Goal: Transaction & Acquisition: Purchase product/service

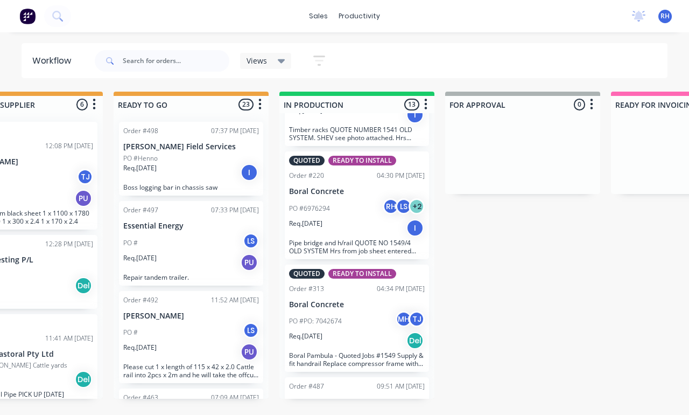
scroll to position [22, 395]
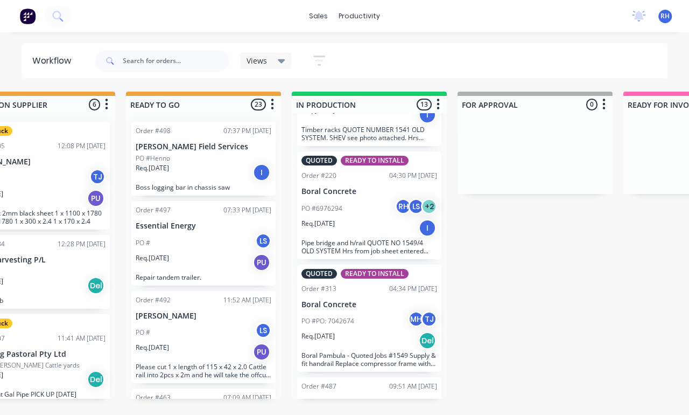
click at [387, 409] on div "PO #Bj [PERSON_NAME]" at bounding box center [370, 414] width 136 height 10
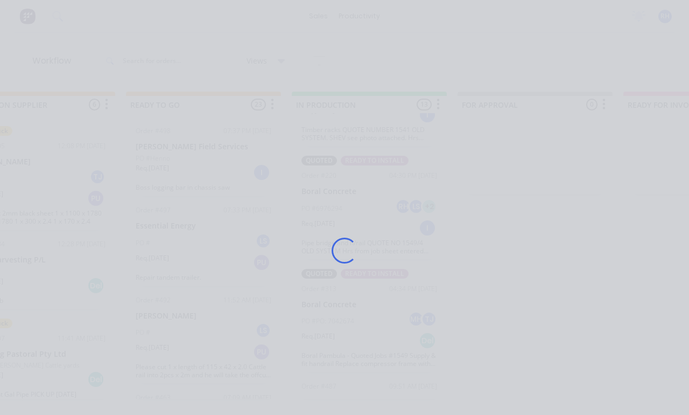
scroll to position [22, 0]
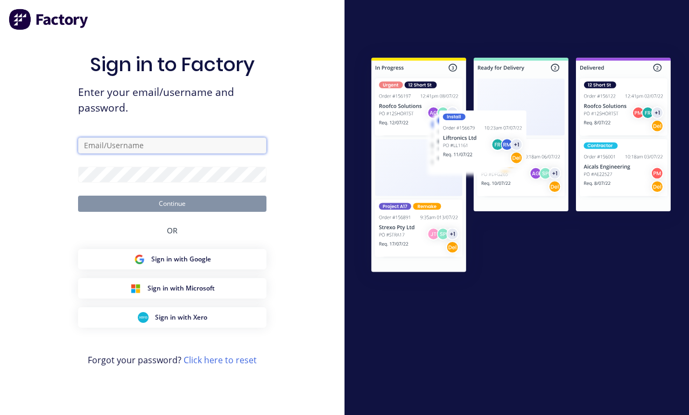
click at [191, 144] on input "text" at bounding box center [172, 145] width 188 height 16
type input "[EMAIL_ADDRESS][DOMAIN_NAME]"
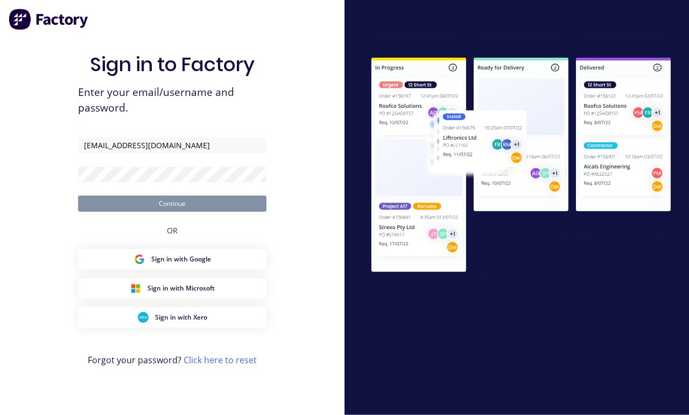
click at [172, 200] on button "Continue" at bounding box center [172, 203] width 188 height 16
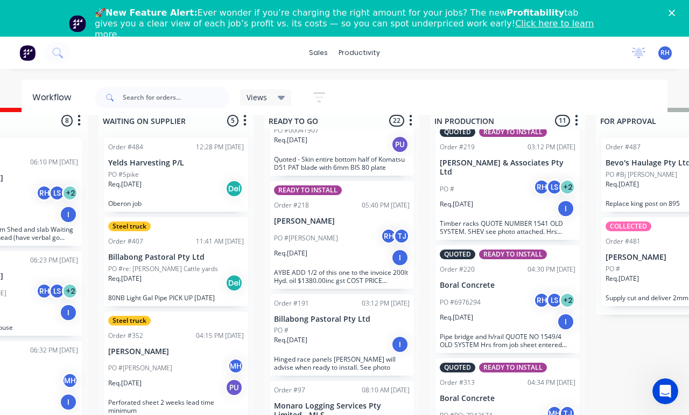
scroll to position [784, 0]
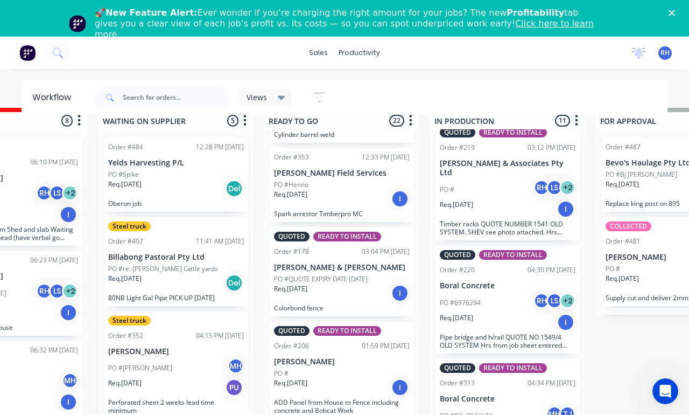
click at [67, 52] on button at bounding box center [57, 53] width 27 height 22
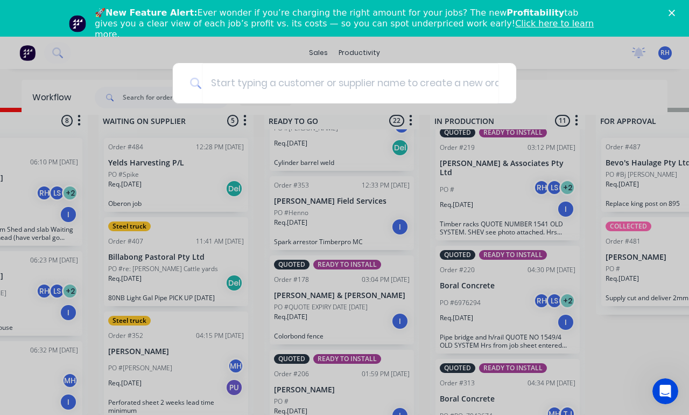
scroll to position [58, 256]
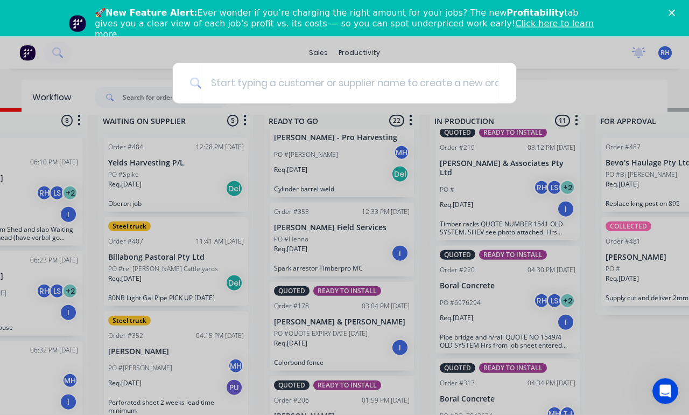
click at [67, 52] on div at bounding box center [344, 207] width 689 height 415
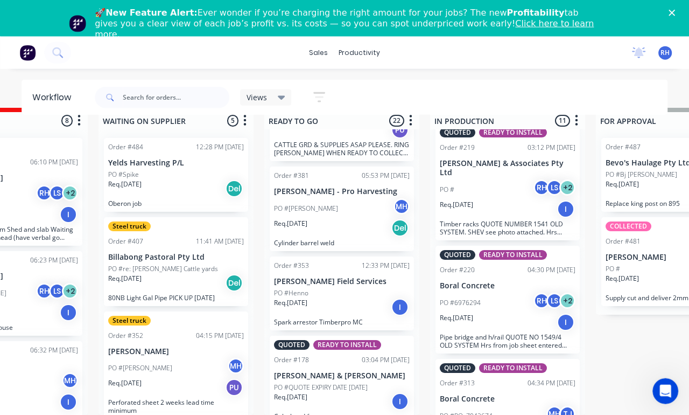
scroll to position [1043, 0]
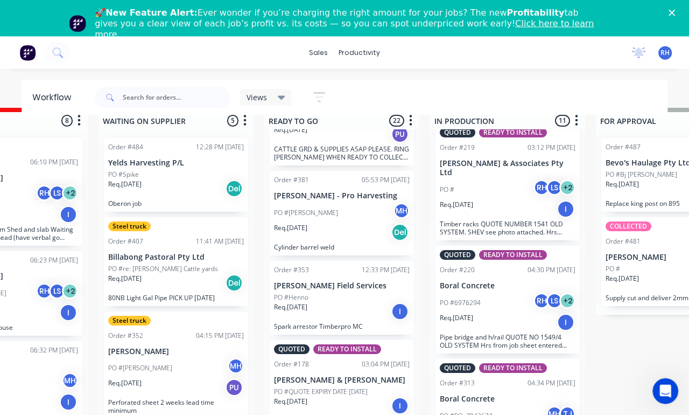
click at [63, 45] on button at bounding box center [57, 53] width 27 height 22
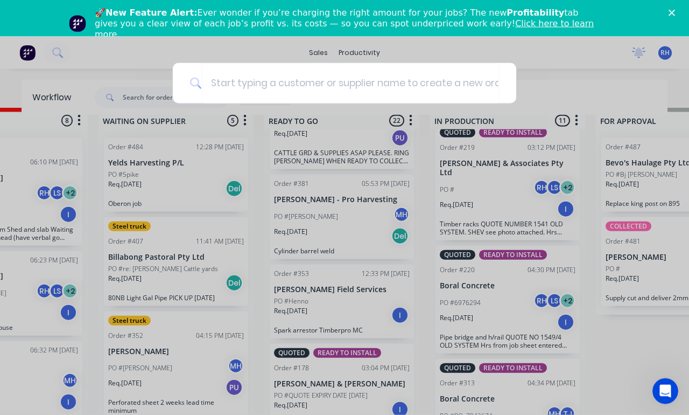
scroll to position [1038, 0]
type input "Biz"
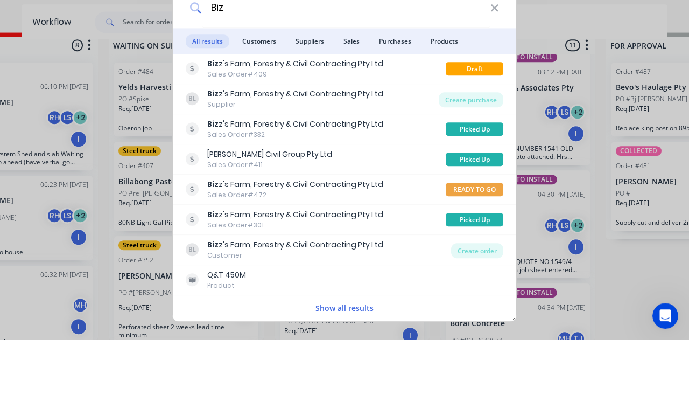
scroll to position [58, 247]
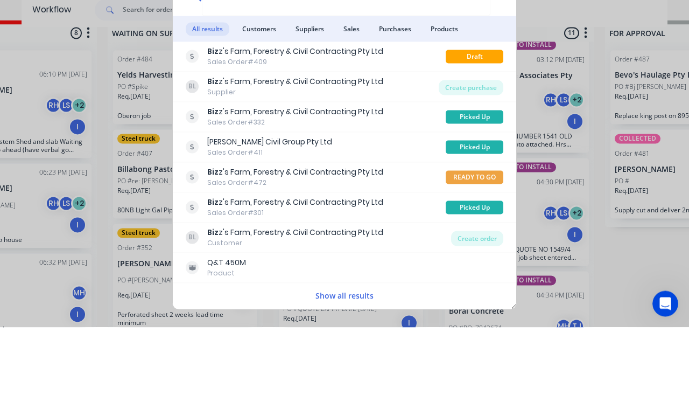
click at [395, 134] on div "Biz z's Farm, Forestry & Civil Contracting Pty Ltd Sales Order #409" at bounding box center [316, 144] width 260 height 21
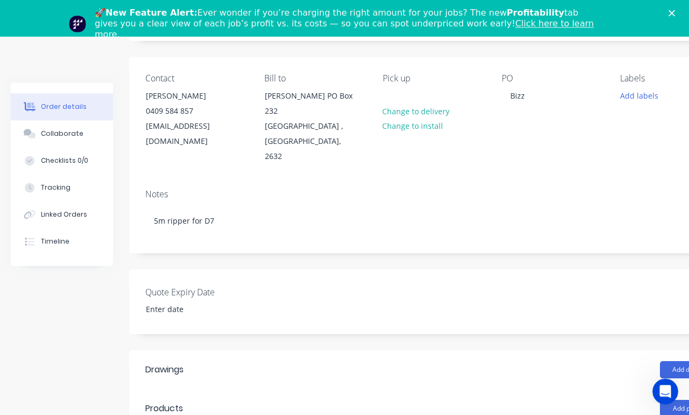
scroll to position [92, 0]
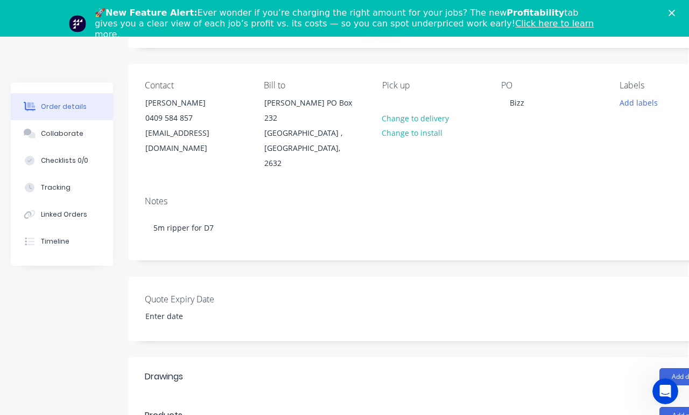
click at [46, 190] on div "Tracking" at bounding box center [56, 188] width 30 height 10
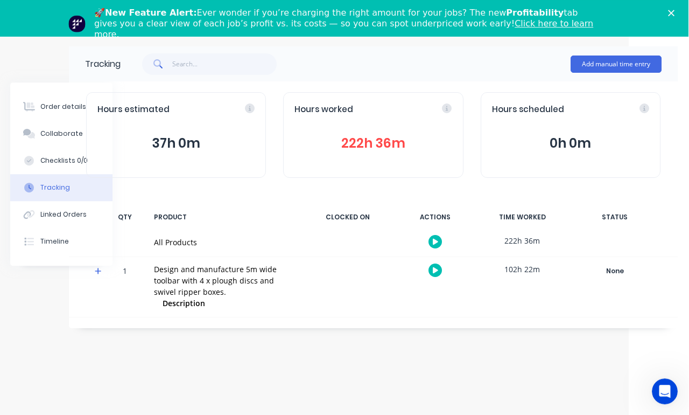
scroll to position [36, 60]
click at [618, 61] on button "Add manual time entry" at bounding box center [616, 63] width 91 height 17
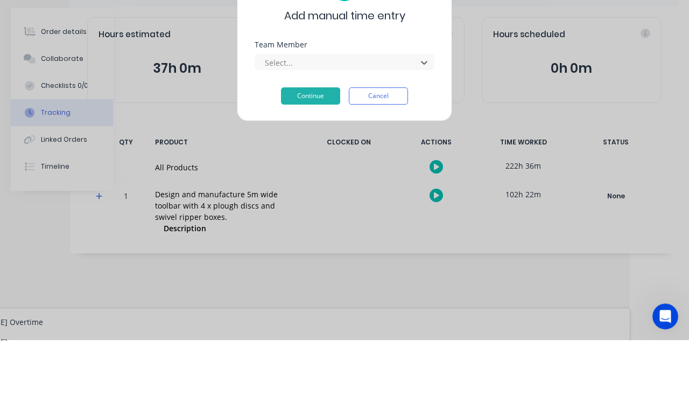
scroll to position [100, 0]
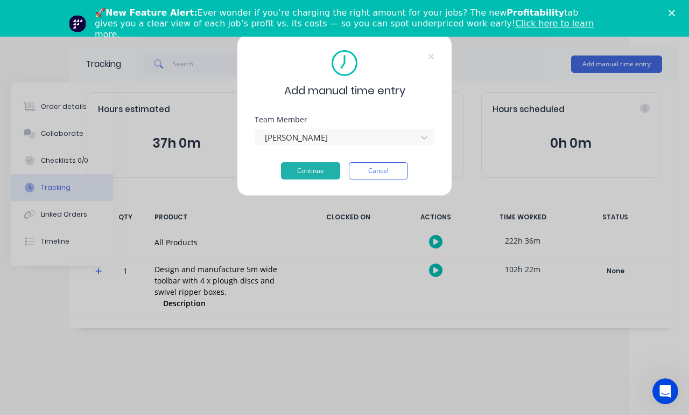
click at [322, 177] on button "Continue" at bounding box center [310, 170] width 59 height 17
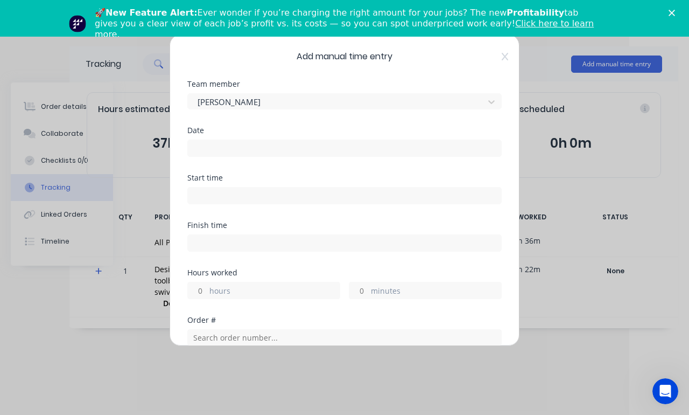
click at [332, 144] on input at bounding box center [344, 148] width 313 height 16
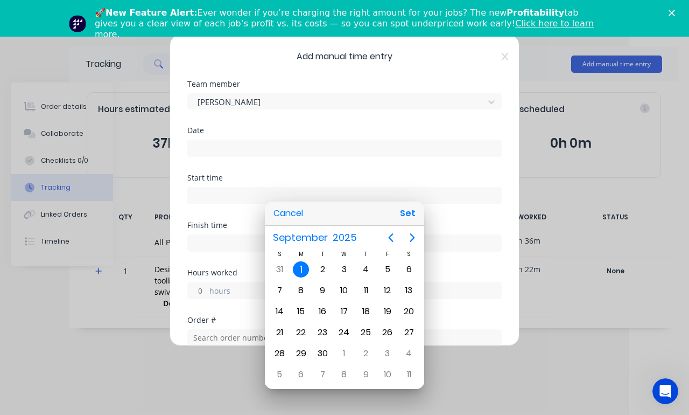
click at [419, 223] on button "Set" at bounding box center [408, 213] width 24 height 19
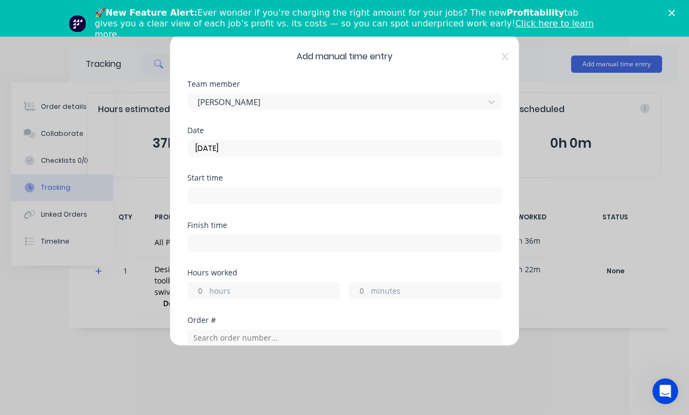
click at [375, 145] on input "[DATE]" at bounding box center [344, 148] width 313 height 16
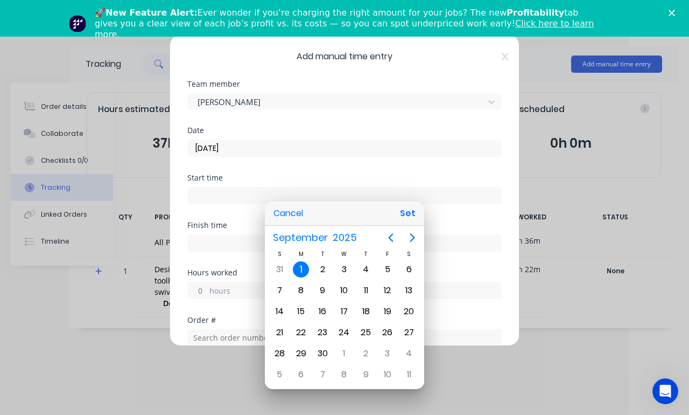
click at [389, 244] on icon "Previous page" at bounding box center [390, 237] width 13 height 13
click at [388, 361] on div "29" at bounding box center [388, 353] width 16 height 16
click at [416, 223] on button "Set" at bounding box center [408, 213] width 24 height 19
type input "[DATE]"
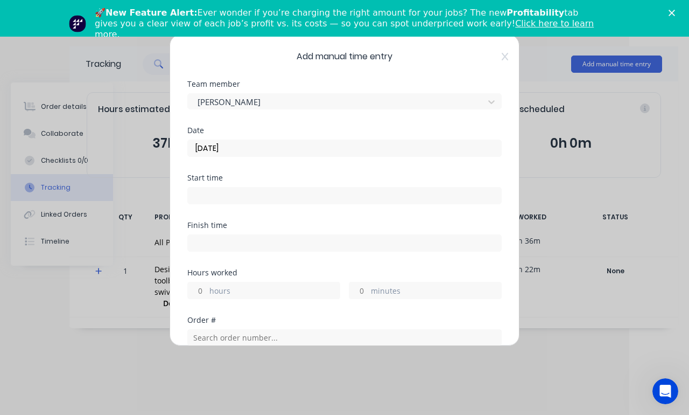
click at [356, 188] on input at bounding box center [344, 195] width 313 height 16
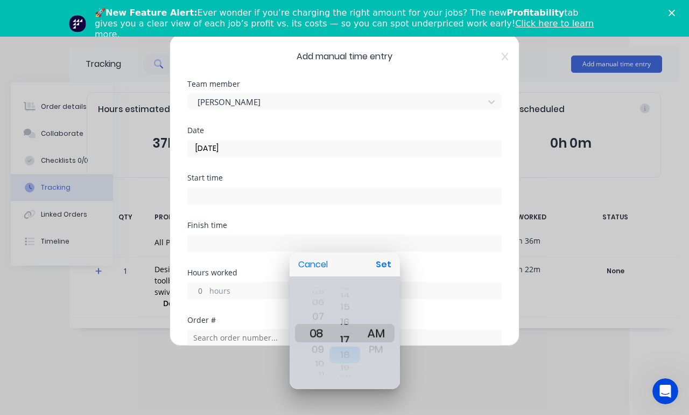
click at [351, 363] on div "18" at bounding box center [344, 354] width 31 height 17
click at [384, 274] on button "Set" at bounding box center [384, 264] width 24 height 19
type input "08:20 AM"
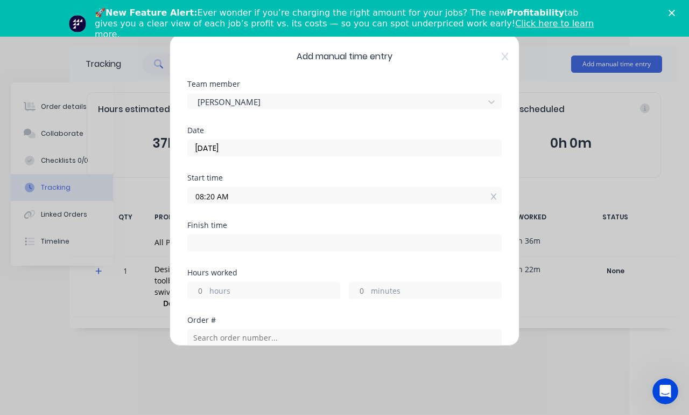
click at [265, 293] on label "hours" at bounding box center [274, 291] width 130 height 13
click at [207, 293] on input "hours" at bounding box center [197, 290] width 19 height 16
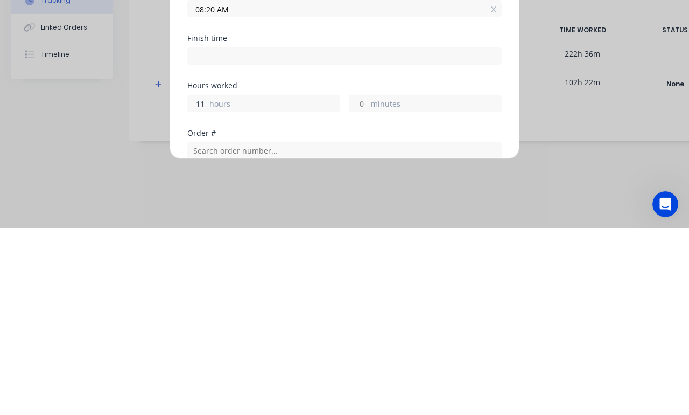
type input "11"
click at [386, 285] on label "minutes" at bounding box center [436, 291] width 130 height 13
click at [368, 282] on input "minutes" at bounding box center [358, 290] width 19 height 16
type input "07:20 PM"
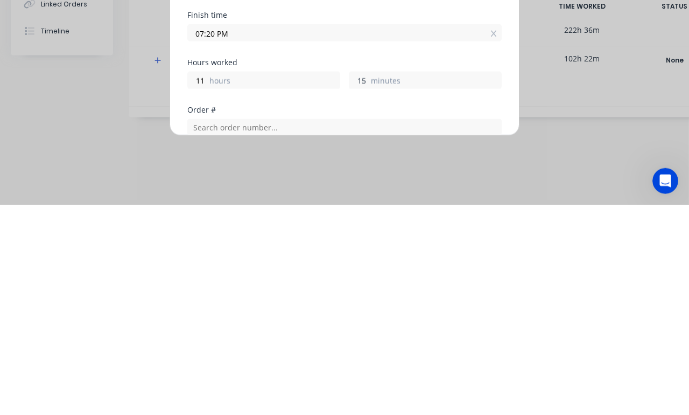
scroll to position [75, 1]
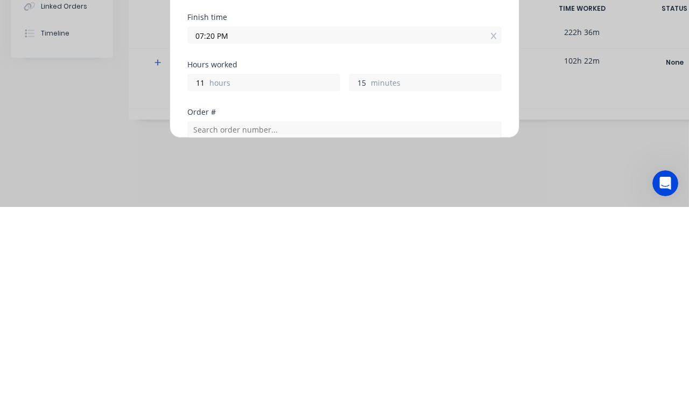
type input "15"
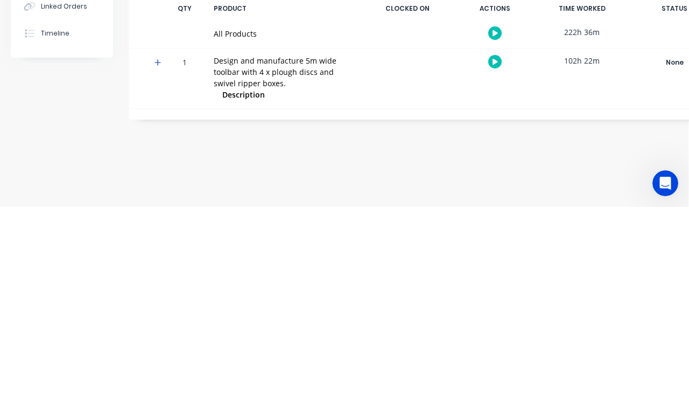
scroll to position [36, 1]
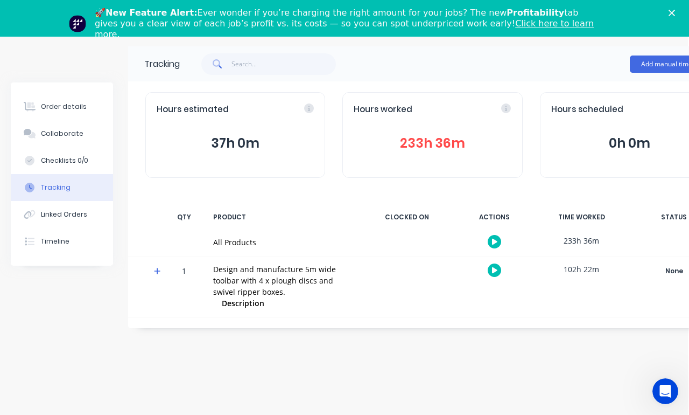
click at [450, 135] on button "233h 36m" at bounding box center [432, 143] width 157 height 20
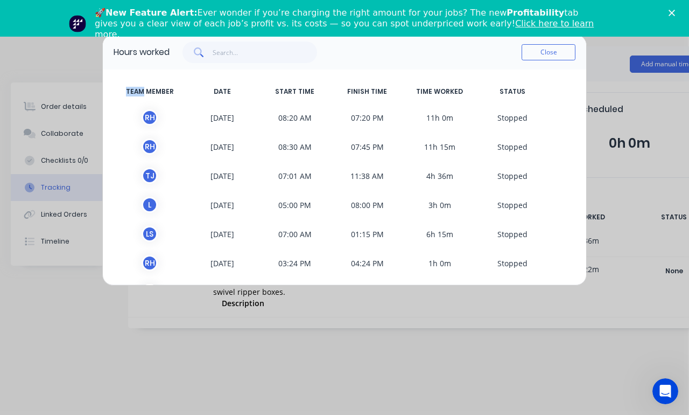
click at [566, 73] on div "TEAM MEMBER DATE START TIME FINISH TIME TIME WORKED STATUS R H [DATE] 08:20 AM …" at bounding box center [345, 176] width 484 height 215
click at [531, 101] on div "TEAM MEMBER DATE START TIME FINISH TIME TIME WORKED STATUS" at bounding box center [345, 91] width 462 height 23
click at [615, 87] on div "Hours worked Close TEAM MEMBER DATE START TIME FINISH TIME TIME WORKED STATUS R…" at bounding box center [344, 207] width 689 height 415
click at [555, 59] on button "Close" at bounding box center [549, 52] width 54 height 16
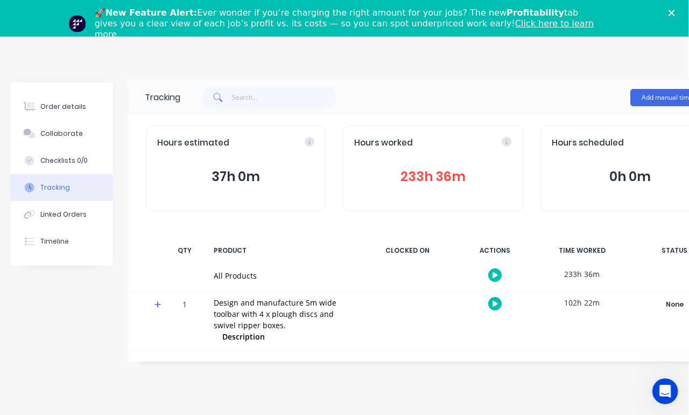
scroll to position [0, 1]
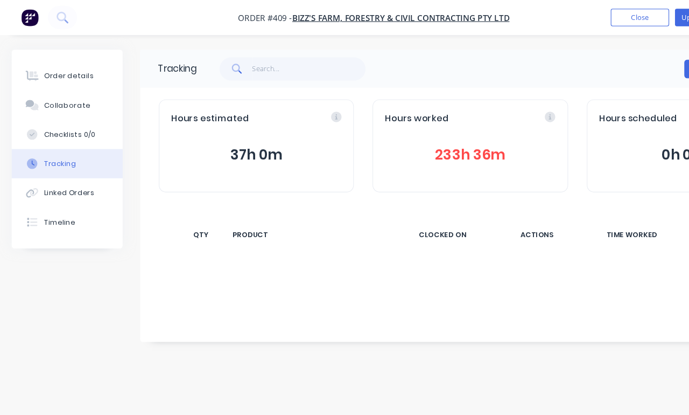
scroll to position [5, 0]
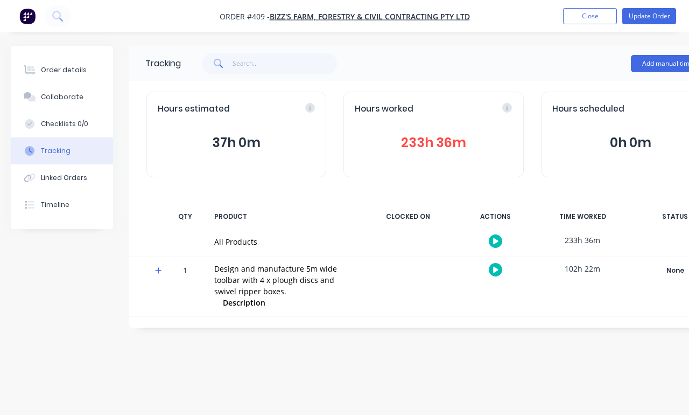
click at [635, 58] on button "Add manual time entry" at bounding box center [676, 63] width 91 height 17
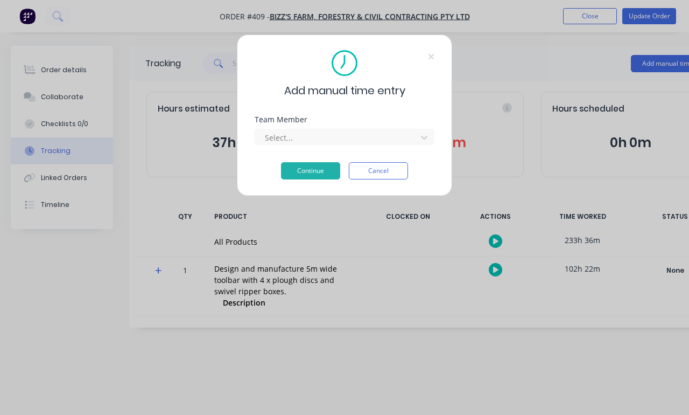
click at [537, 131] on div "Add manual time entry Team Member Select... Continue Cancel" at bounding box center [344, 207] width 689 height 415
click at [492, 117] on div "Add manual time entry Team Member Select... Continue Cancel" at bounding box center [344, 207] width 689 height 415
click at [446, 62] on div "Add manual time entry Team Member Select... Continue Cancel" at bounding box center [344, 115] width 215 height 162
click at [443, 51] on div "Add manual time entry Team Member Select... Continue Cancel" at bounding box center [344, 115] width 215 height 162
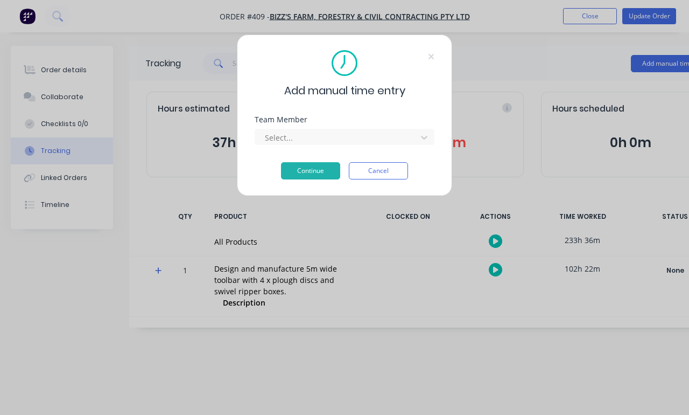
click at [434, 51] on div "Add manual time entry" at bounding box center [345, 74] width 180 height 48
click at [445, 50] on div "Add manual time entry Team Member Select... Continue Cancel" at bounding box center [344, 115] width 215 height 162
click at [445, 49] on div "Add manual time entry Team Member Select... Continue Cancel" at bounding box center [344, 115] width 215 height 162
click at [429, 58] on icon at bounding box center [431, 56] width 6 height 9
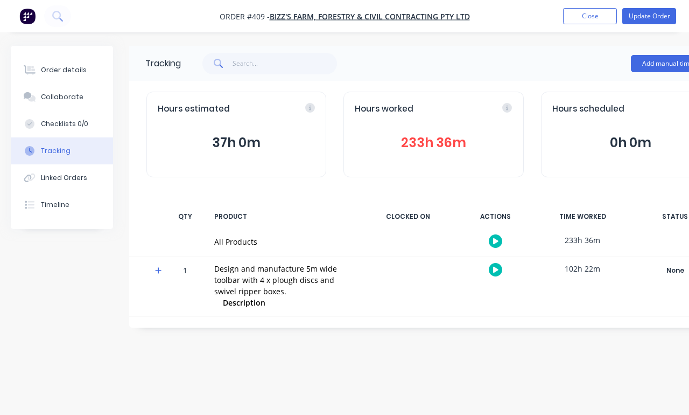
click at [464, 132] on button "233h 36m" at bounding box center [433, 142] width 157 height 20
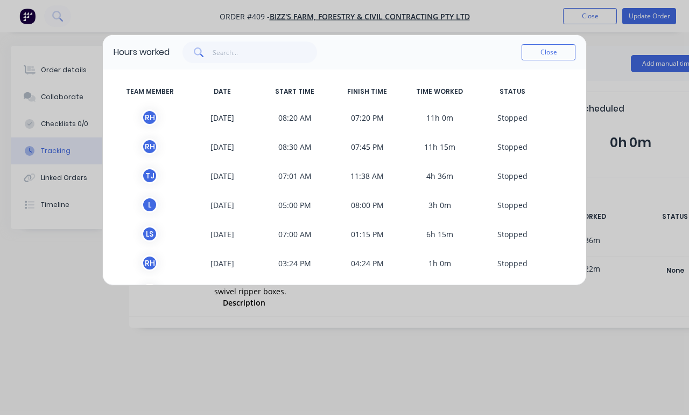
click at [558, 51] on button "Close" at bounding box center [549, 52] width 54 height 16
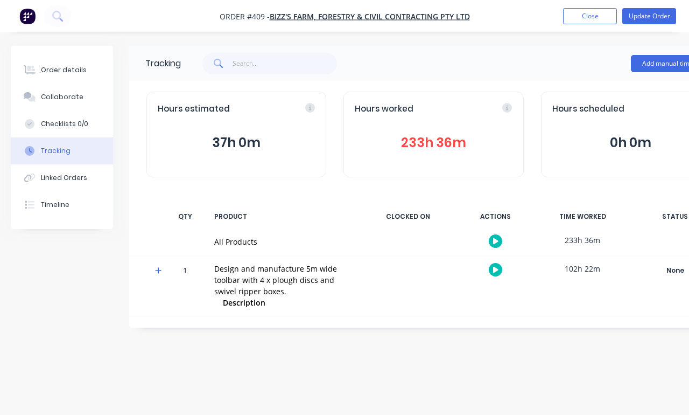
click at [75, 71] on div "Order details" at bounding box center [64, 70] width 46 height 10
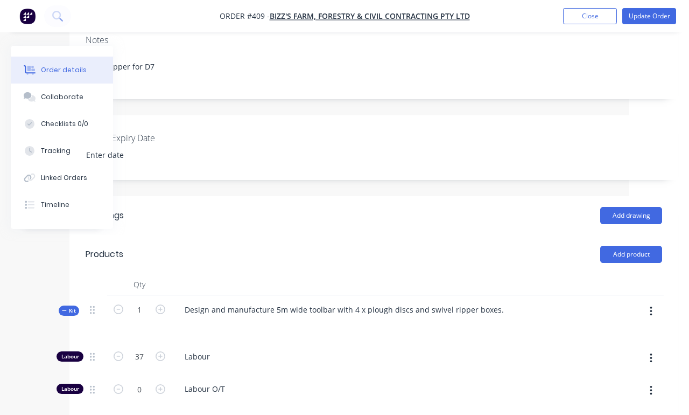
scroll to position [216, 60]
click at [628, 263] on button "Add product" at bounding box center [631, 254] width 62 height 17
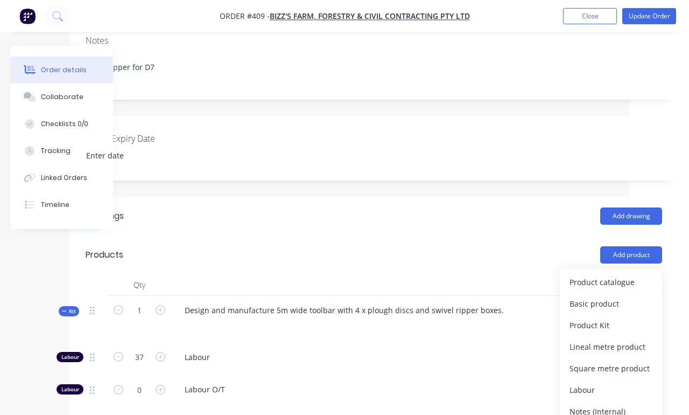
click at [617, 290] on div "Product catalogue" at bounding box center [611, 282] width 83 height 16
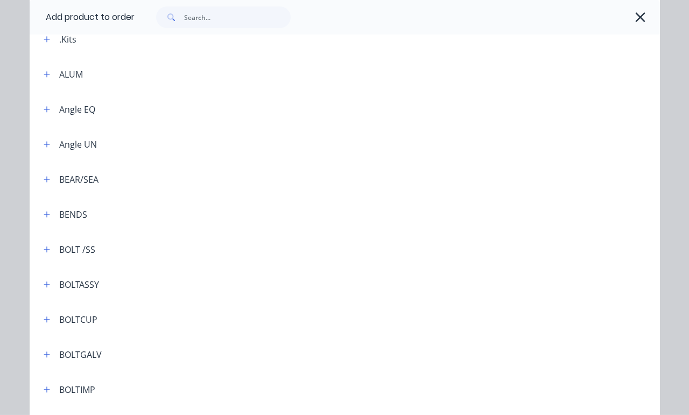
scroll to position [106, 0]
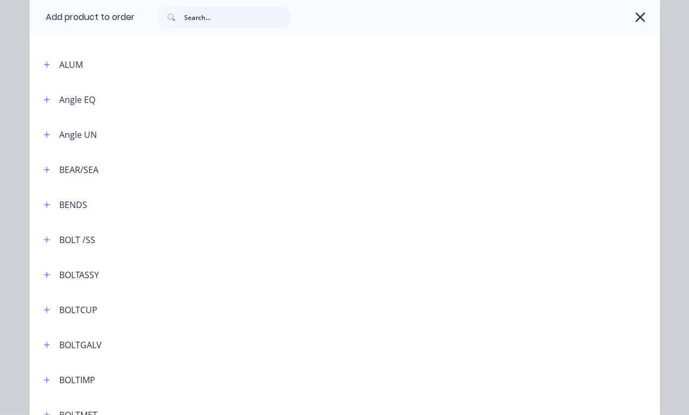
click at [228, 9] on input "text" at bounding box center [237, 17] width 107 height 22
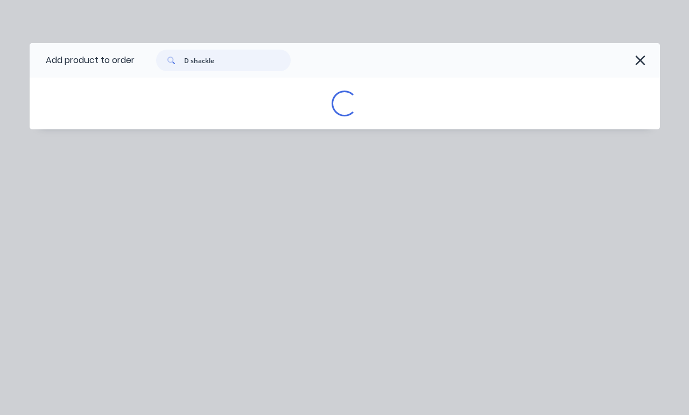
scroll to position [0, 0]
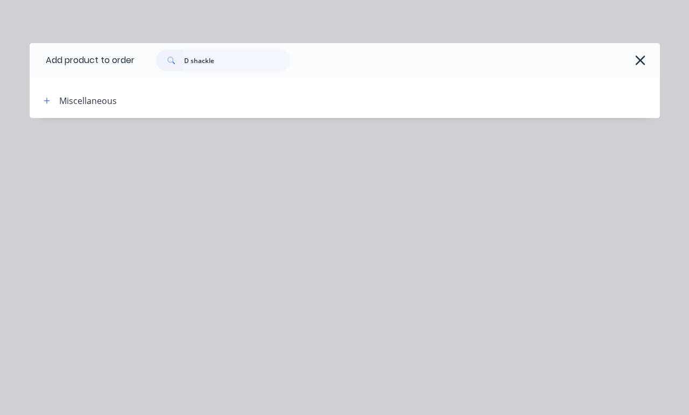
click at [296, 90] on header "Miscellaneous" at bounding box center [345, 100] width 631 height 35
click at [363, 101] on div at bounding box center [414, 100] width 491 height 13
click at [373, 99] on div at bounding box center [414, 100] width 491 height 13
click at [75, 112] on header "Miscellaneous" at bounding box center [345, 100] width 631 height 35
click at [115, 99] on div "Miscellaneous" at bounding box center [88, 100] width 58 height 13
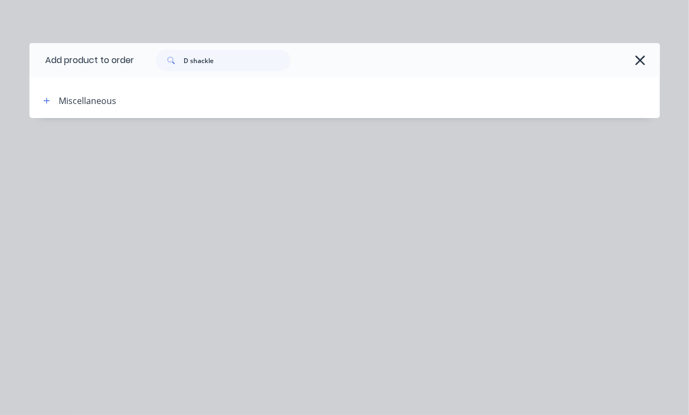
click at [115, 92] on header "Miscellaneous" at bounding box center [345, 100] width 631 height 35
click at [213, 64] on input "D shackle" at bounding box center [237, 61] width 107 height 22
type input "D"
type input "Lifting"
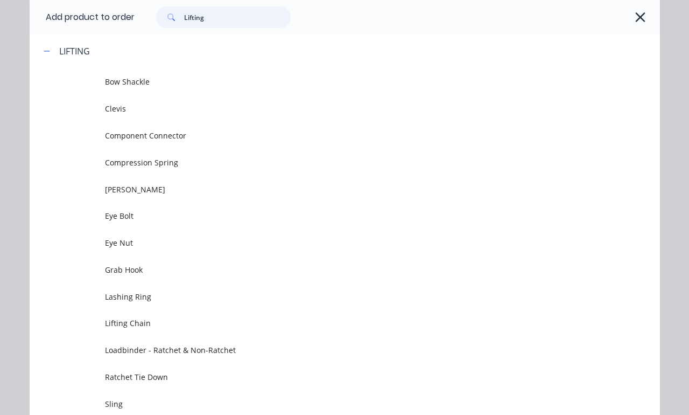
scroll to position [87, 0]
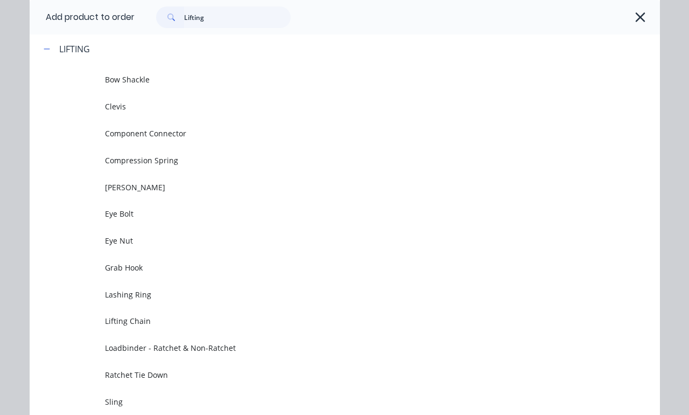
click at [149, 190] on span "Dee Shackle" at bounding box center [327, 186] width 444 height 11
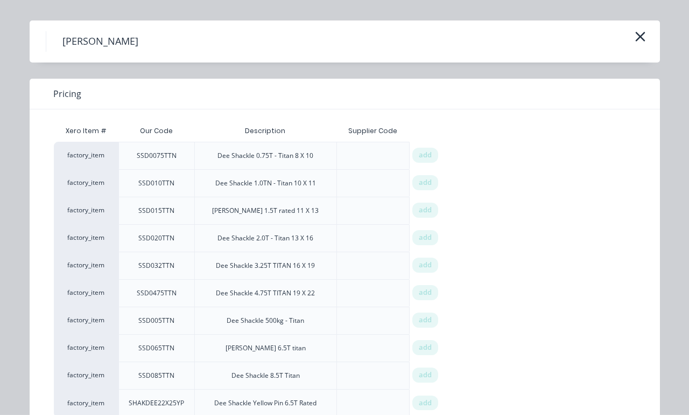
scroll to position [23, 0]
click at [429, 375] on span "add" at bounding box center [425, 374] width 13 height 11
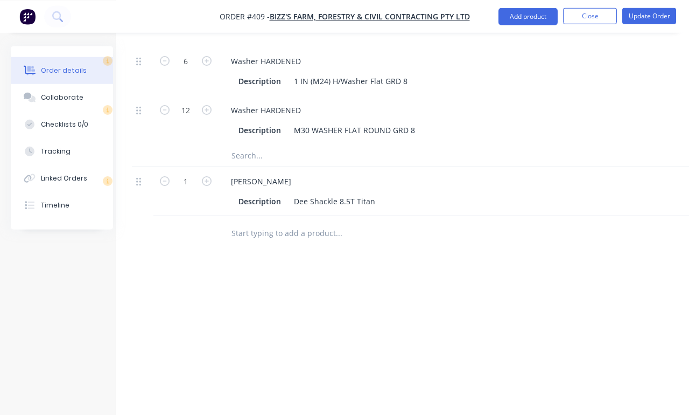
click at [205, 185] on icon "button" at bounding box center [207, 181] width 10 height 10
type input "2"
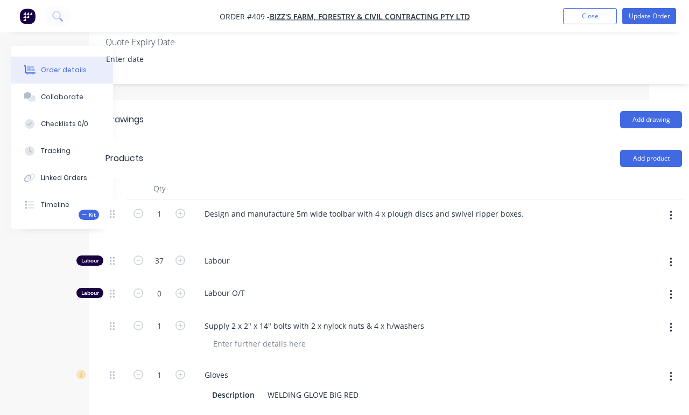
scroll to position [313, 40]
click at [630, 166] on button "Add product" at bounding box center [651, 157] width 62 height 17
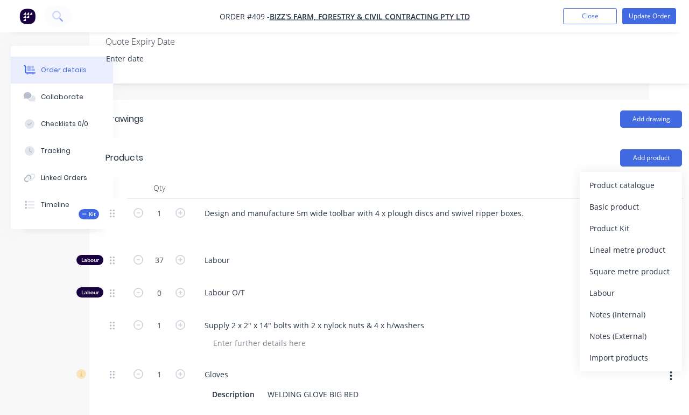
click at [635, 193] on div "Product catalogue" at bounding box center [631, 185] width 83 height 16
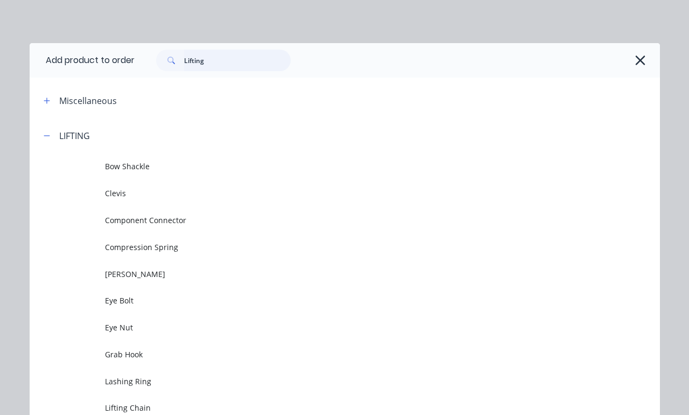
click at [244, 51] on input "Lifting" at bounding box center [237, 61] width 107 height 22
click at [235, 58] on input "Lifting" at bounding box center [237, 61] width 107 height 22
type input "L"
type input "P"
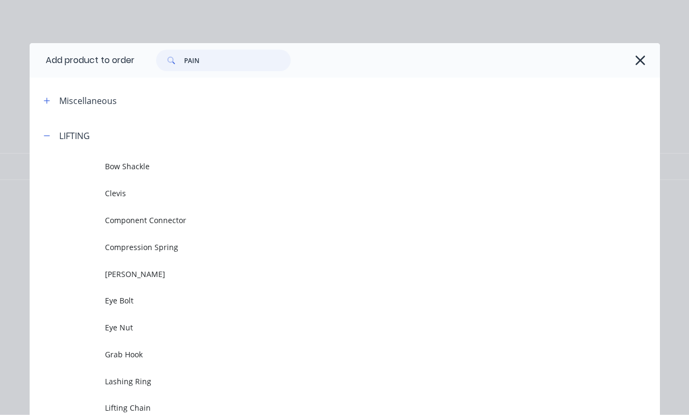
type input "PAINT"
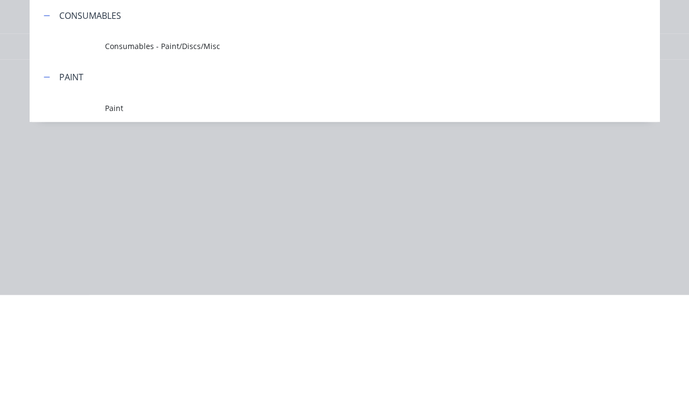
click at [109, 222] on span "Paint" at bounding box center [327, 227] width 444 height 11
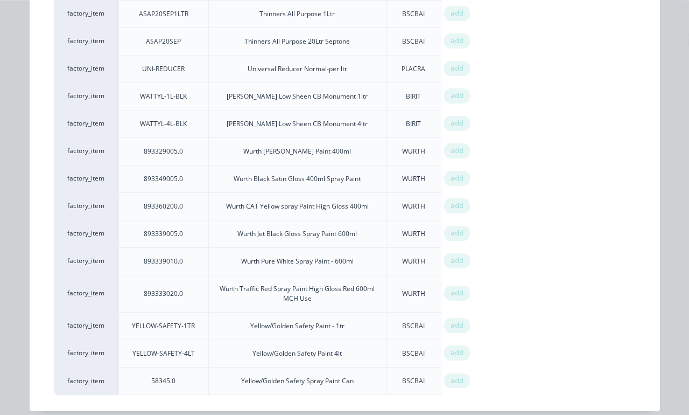
scroll to position [432, 20]
click at [465, 213] on div "add" at bounding box center [457, 205] width 26 height 15
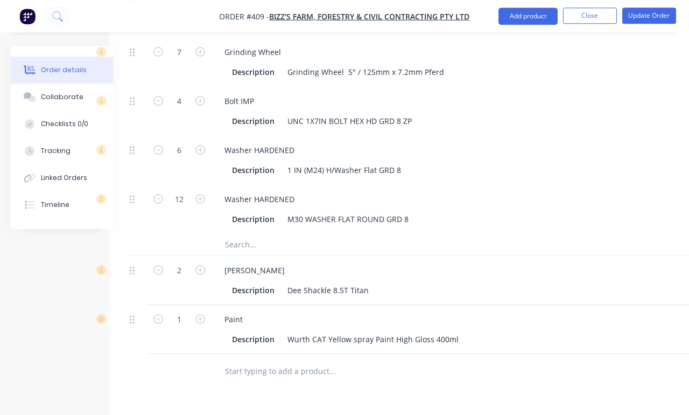
scroll to position [1877, 20]
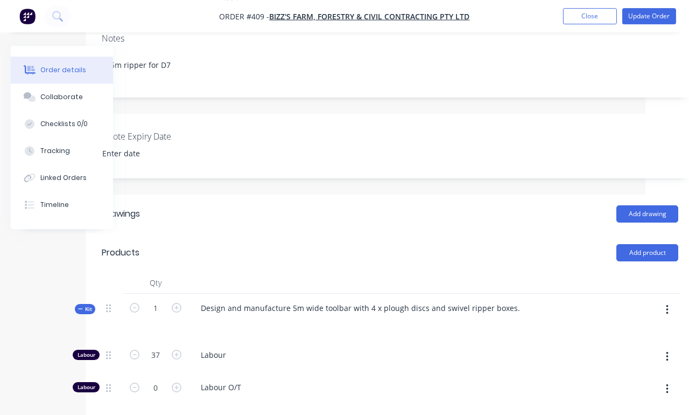
click at [635, 261] on button "Add product" at bounding box center [648, 252] width 62 height 17
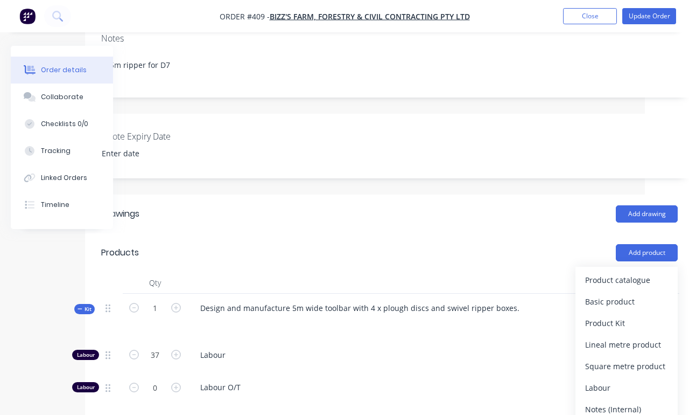
click at [633, 288] on div "Product catalogue" at bounding box center [626, 280] width 83 height 16
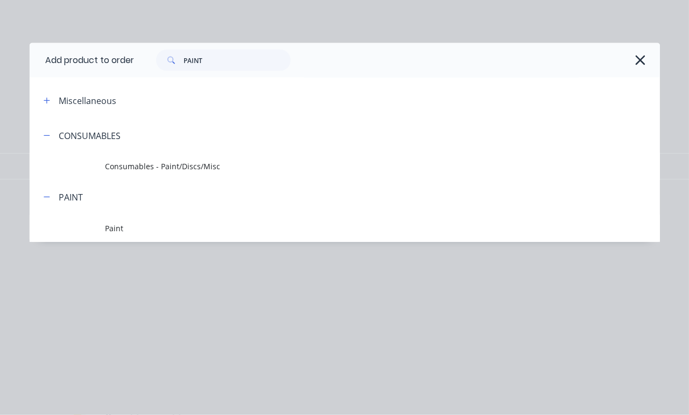
scroll to position [274, 44]
click at [425, 232] on span "Paint" at bounding box center [327, 227] width 444 height 11
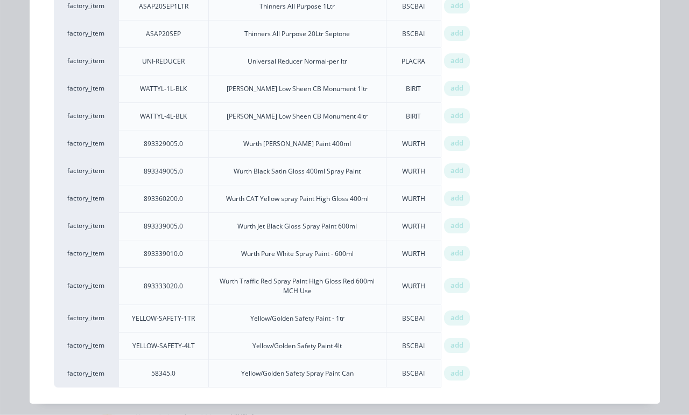
scroll to position [949, 0]
click at [464, 207] on div "add" at bounding box center [457, 199] width 26 height 15
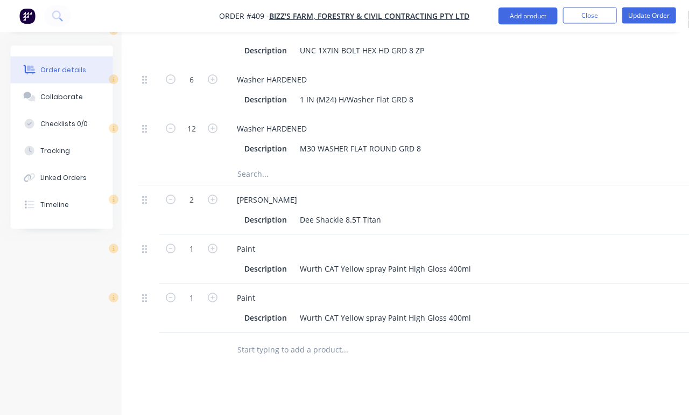
scroll to position [1812, 8]
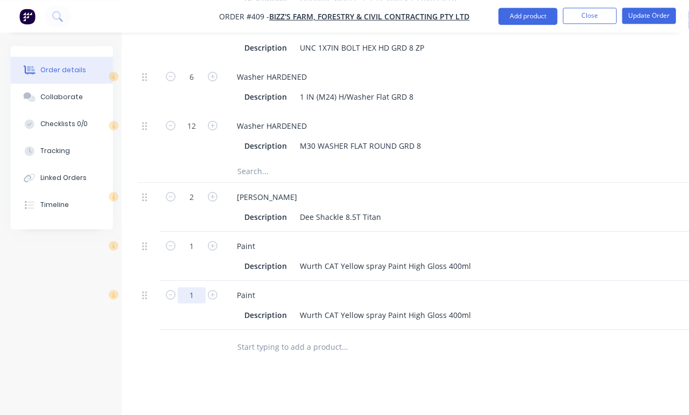
click at [179, 301] on input "1" at bounding box center [192, 295] width 28 height 16
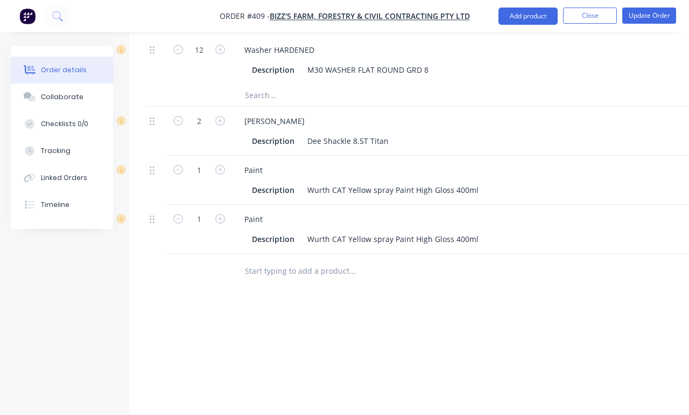
scroll to position [1877, 0]
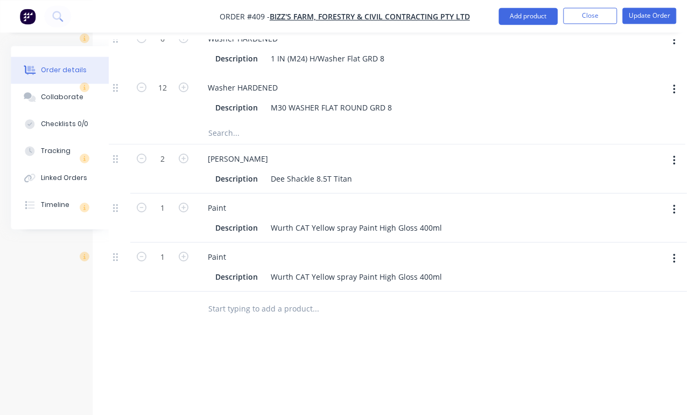
click at [188, 212] on button "button" at bounding box center [184, 206] width 14 height 11
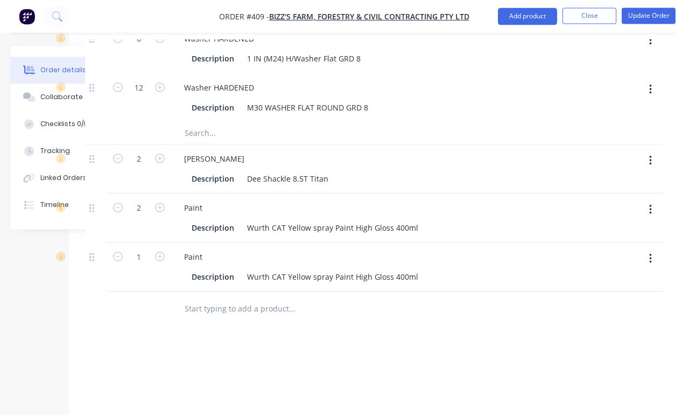
scroll to position [1850, 60]
click at [123, 212] on button "button" at bounding box center [118, 206] width 14 height 11
type input "1"
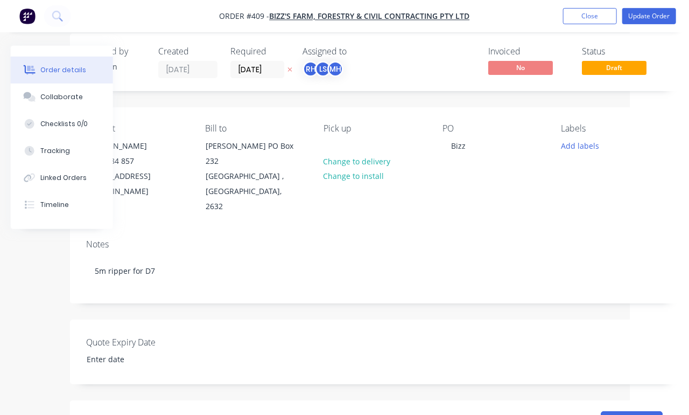
scroll to position [7, 59]
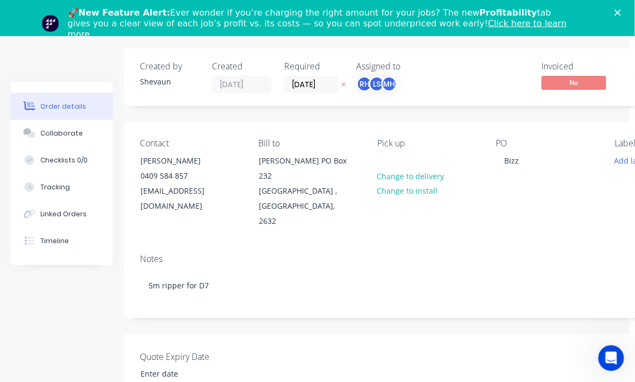
scroll to position [0, 5]
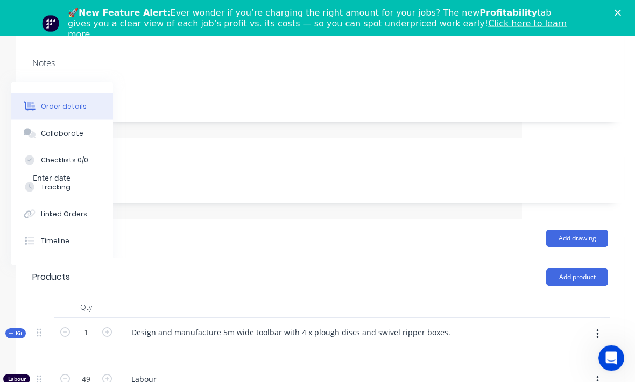
click at [582, 283] on button "Add product" at bounding box center [578, 277] width 62 height 17
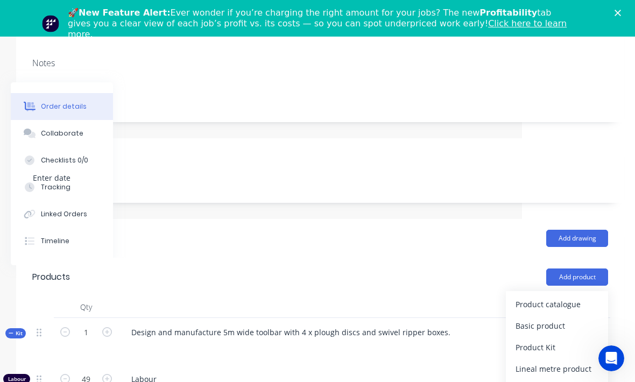
click at [568, 312] on div "Product catalogue" at bounding box center [557, 305] width 83 height 16
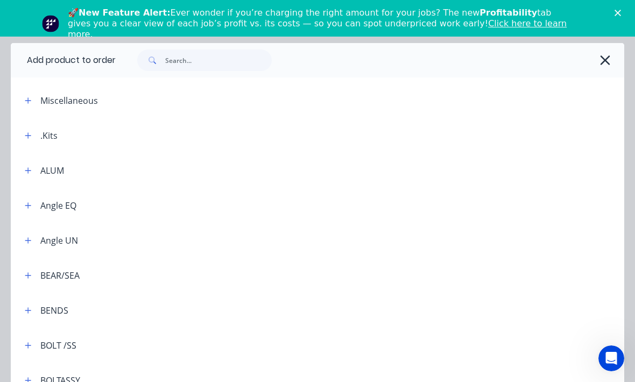
click at [208, 45] on div at bounding box center [370, 60] width 509 height 34
click at [241, 50] on input "text" at bounding box center [218, 61] width 107 height 22
type input "Paint"
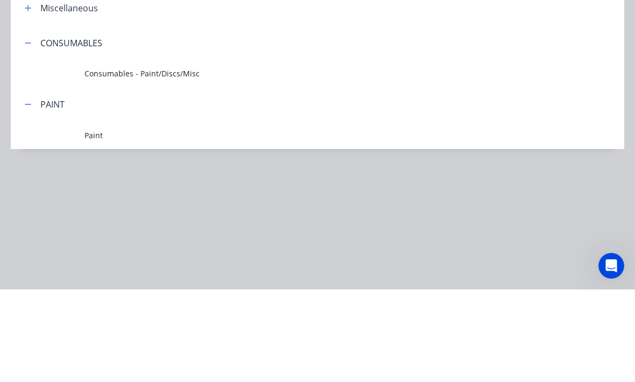
scroll to position [229, 53]
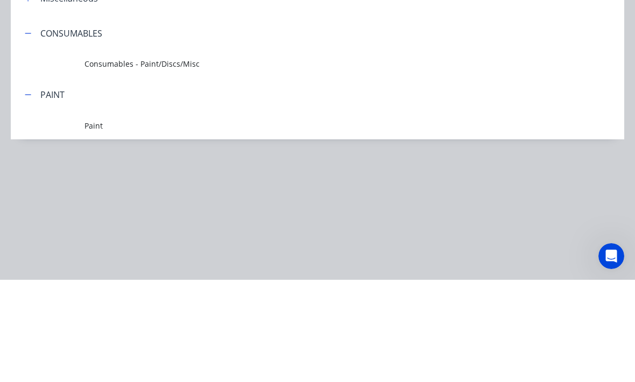
click at [185, 222] on span "Paint" at bounding box center [301, 227] width 432 height 11
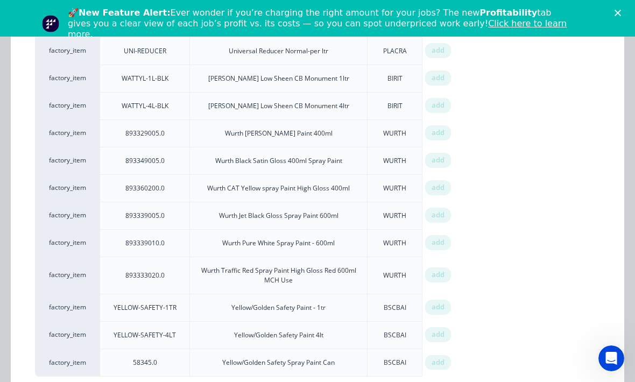
scroll to position [960, 0]
click at [435, 139] on span "add" at bounding box center [438, 133] width 13 height 11
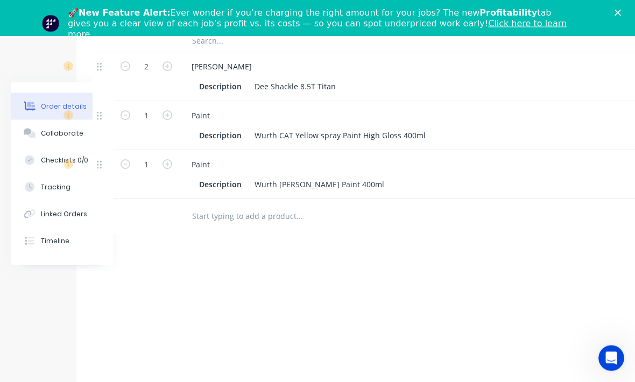
scroll to position [2019, 53]
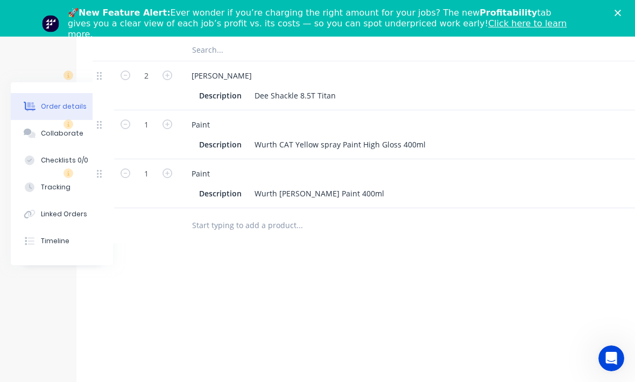
click at [173, 175] on button "button" at bounding box center [167, 172] width 14 height 11
click at [173, 178] on button "button" at bounding box center [167, 172] width 14 height 11
type input "3"
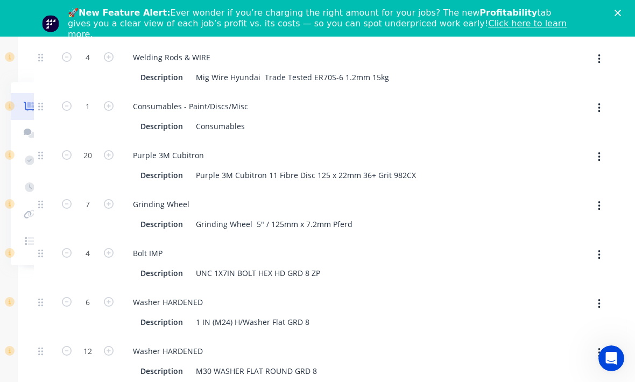
scroll to position [1623, 111]
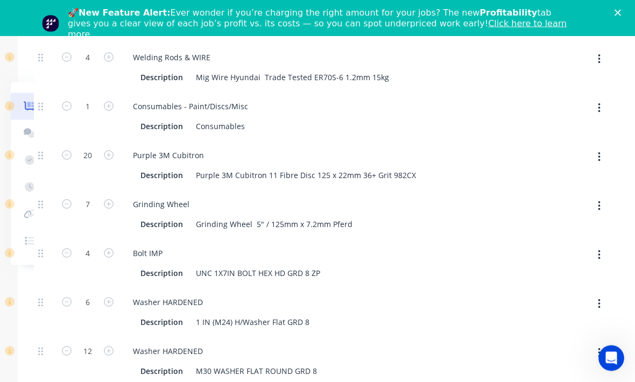
click at [617, 12] on polygon "Close" at bounding box center [618, 13] width 6 height 6
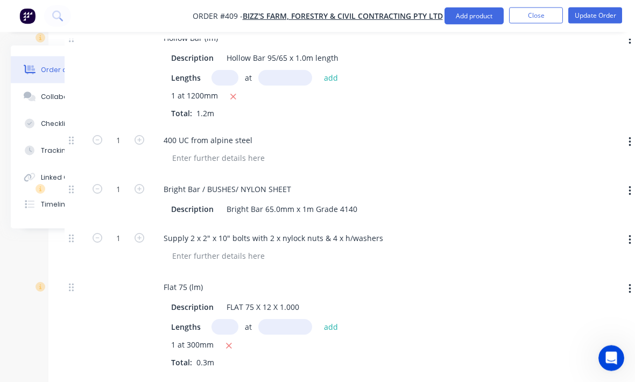
scroll to position [1254, 81]
click at [608, 14] on button "Update Order" at bounding box center [596, 16] width 54 height 16
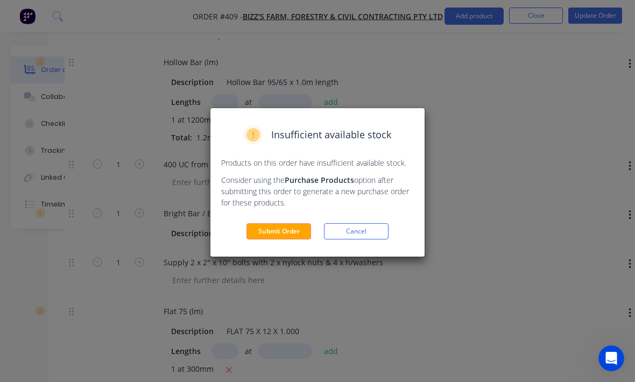
scroll to position [1228, 81]
click at [304, 229] on button "Submit Order" at bounding box center [279, 231] width 65 height 16
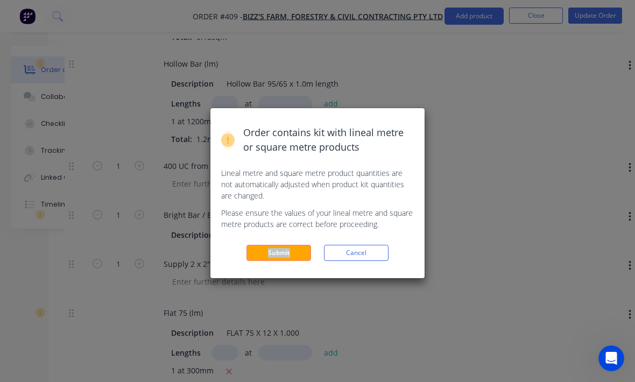
click at [299, 255] on button "Submit" at bounding box center [279, 253] width 65 height 16
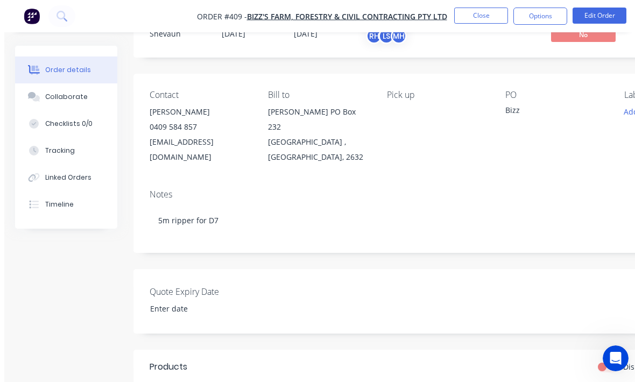
scroll to position [0, 0]
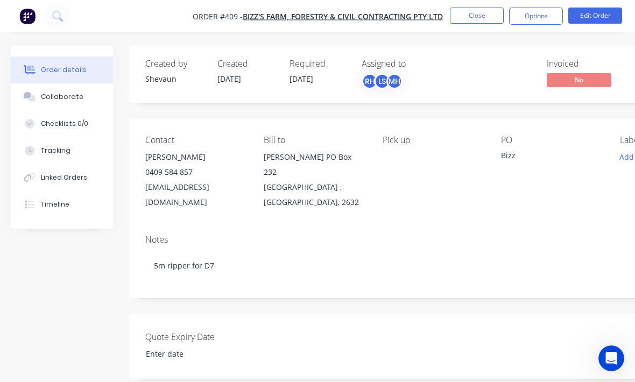
click at [52, 145] on button "Tracking" at bounding box center [62, 150] width 102 height 27
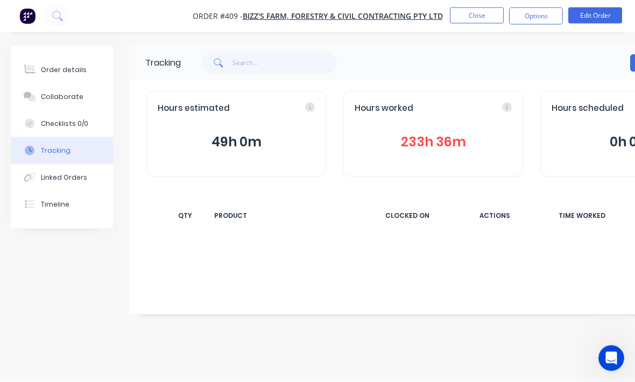
click at [419, 129] on div "Hours worked 233h 36m" at bounding box center [434, 135] width 180 height 86
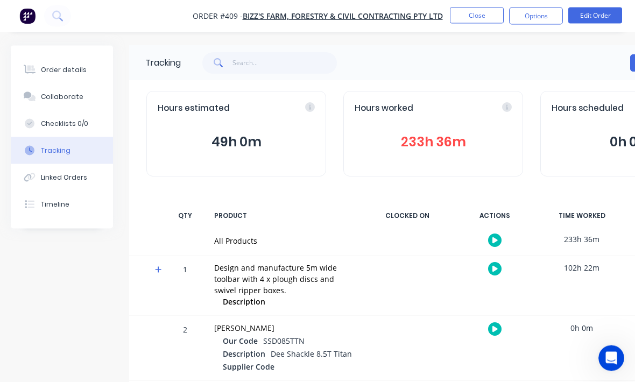
scroll to position [1, 0]
click at [506, 111] on div "Hours worked" at bounding box center [433, 108] width 157 height 12
click at [447, 145] on button "233h 36m" at bounding box center [433, 142] width 157 height 20
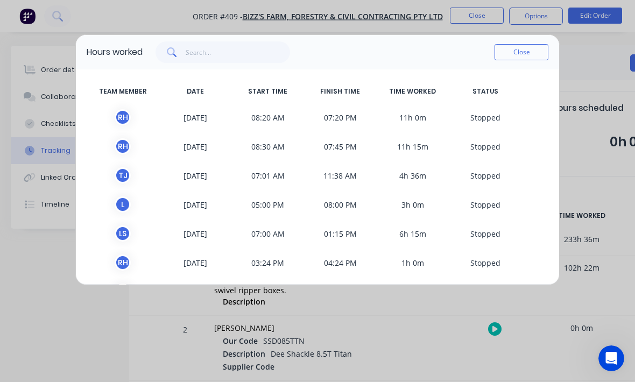
click at [529, 47] on button "Close" at bounding box center [522, 52] width 54 height 16
